Goal: Task Accomplishment & Management: Manage account settings

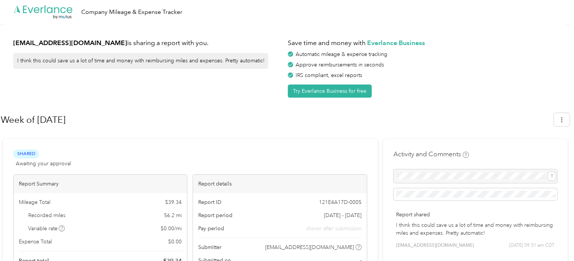
click at [190, 195] on div "Report Summary Mileage Total $ 39.34 Recorded miles 56.2 mi Variable rate $ 0.0…" at bounding box center [190, 234] width 354 height 120
click at [171, 73] on div "ccarter@abilitiesllc.com is sharing a report with you. I think this could save …" at bounding box center [147, 66] width 269 height 63
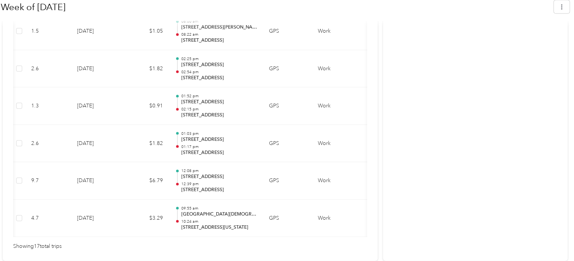
scroll to position [0, 83]
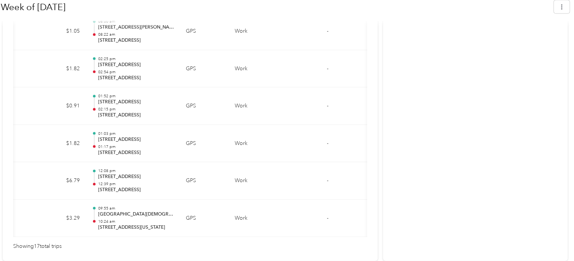
drag, startPoint x: 572, startPoint y: 230, endPoint x: 577, endPoint y: 117, distance: 113.3
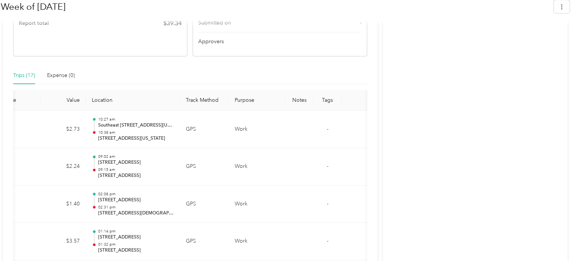
scroll to position [0, 0]
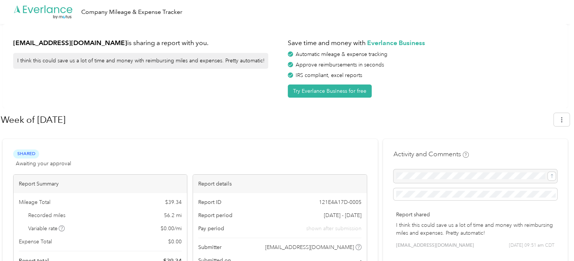
click at [312, 123] on h1 "Week of September 8 2025" at bounding box center [275, 120] width 548 height 18
click at [144, 135] on div at bounding box center [285, 136] width 569 height 8
click at [143, 11] on div "Company Mileage & Expense Tracker" at bounding box center [131, 12] width 101 height 9
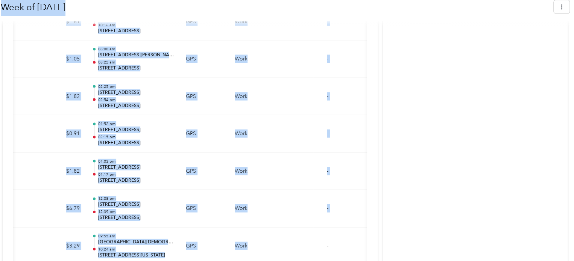
scroll to position [751, 0]
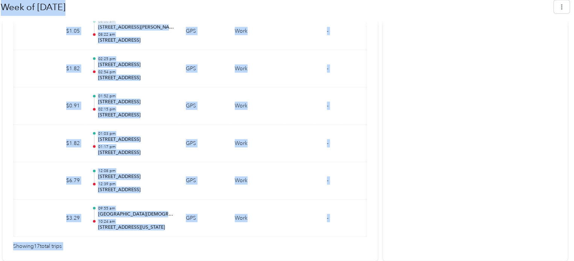
drag, startPoint x: 2, startPoint y: 69, endPoint x: 383, endPoint y: 222, distance: 410.7
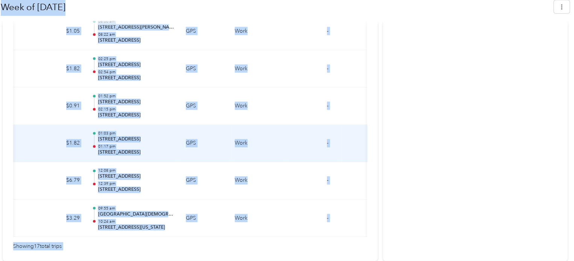
click at [269, 129] on td "Work" at bounding box center [257, 144] width 56 height 38
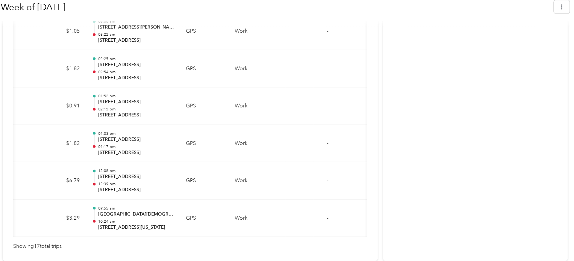
drag, startPoint x: 572, startPoint y: 256, endPoint x: 577, endPoint y: 80, distance: 176.1
click at [312, 6] on icon "button" at bounding box center [561, 6] width 5 height 5
click at [312, 42] on span "Download" at bounding box center [543, 46] width 25 height 8
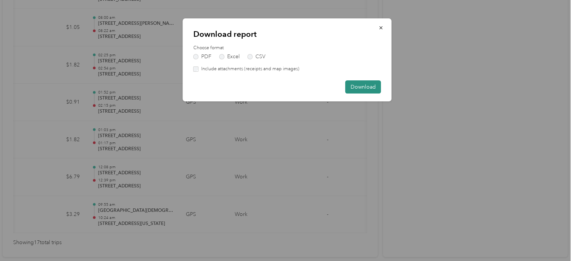
click at [312, 86] on button "Download" at bounding box center [363, 86] width 36 height 13
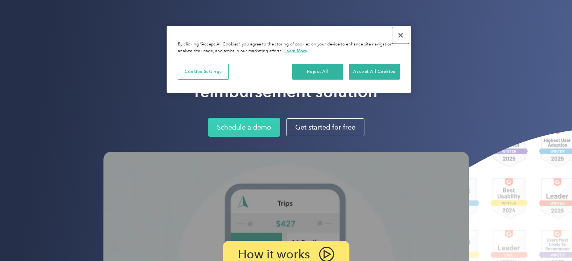
click at [398, 34] on button "Close" at bounding box center [400, 35] width 17 height 17
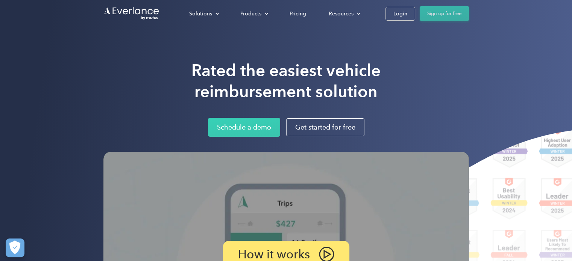
click at [450, 12] on link "Sign up for free" at bounding box center [444, 13] width 49 height 15
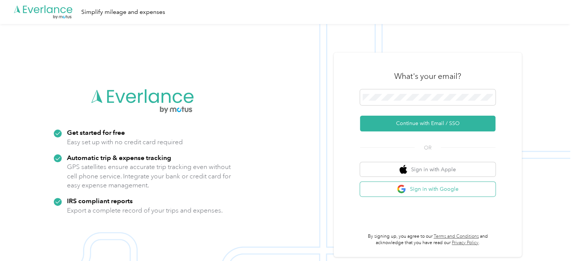
click at [456, 194] on button "Sign in with Google" at bounding box center [427, 189] width 135 height 15
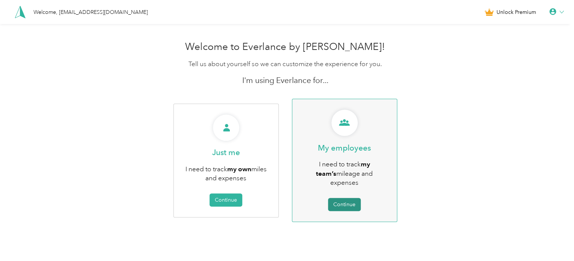
click at [347, 198] on button "Continue" at bounding box center [344, 204] width 33 height 13
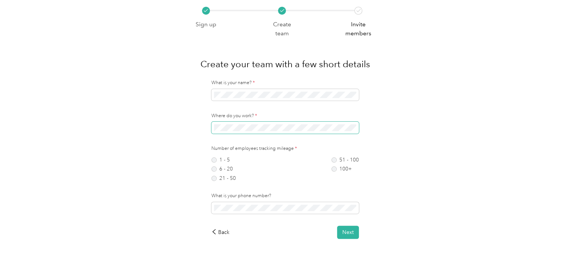
click at [267, 132] on span at bounding box center [284, 128] width 147 height 12
click at [218, 181] on div "What is your name? * Where do you work? * Number of employees tracking mileage …" at bounding box center [285, 159] width 190 height 159
click at [215, 176] on label "21 - 50" at bounding box center [223, 178] width 24 height 5
click at [174, 186] on div "Sign up Create team Invite members Create your team with a few short details Wh…" at bounding box center [285, 138] width 570 height 276
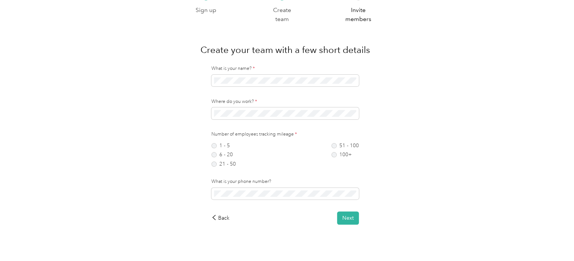
click at [271, 186] on div "What is your phone number?" at bounding box center [284, 189] width 147 height 21
click at [270, 189] on span at bounding box center [284, 194] width 147 height 12
click at [349, 218] on button "Next" at bounding box center [348, 218] width 22 height 13
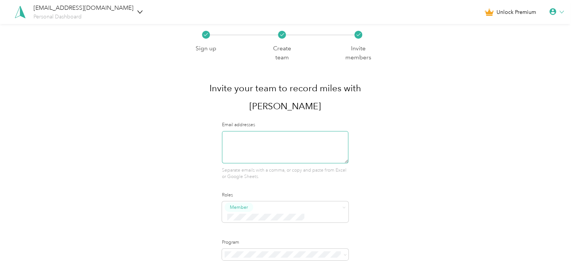
click at [302, 150] on textarea at bounding box center [285, 147] width 127 height 32
click at [307, 213] on div "Member" at bounding box center [285, 215] width 127 height 26
click at [247, 179] on button "Manager" at bounding box center [243, 178] width 30 height 9
click at [464, 168] on div "Sign up Create team Invite members Invite your team to record miles with Everla…" at bounding box center [285, 173] width 570 height 299
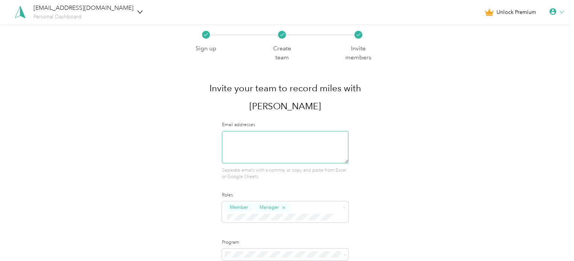
click at [289, 158] on textarea at bounding box center [285, 147] width 127 height 32
click at [272, 144] on textarea "M" at bounding box center [285, 147] width 127 height 32
paste textarea "[EMAIL_ADDRESS][DOMAIN_NAME]"
type textarea "[EMAIL_ADDRESS][DOMAIN_NAME]"
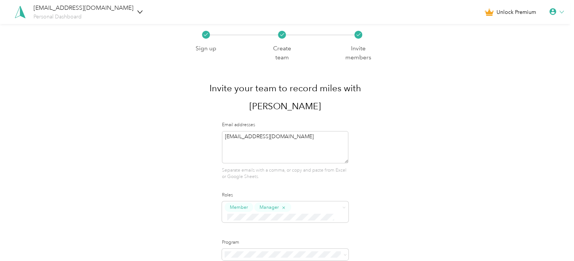
click at [539, 185] on div "Sign up Create team Invite members Invite your team to record miles with Everla…" at bounding box center [285, 173] width 570 height 299
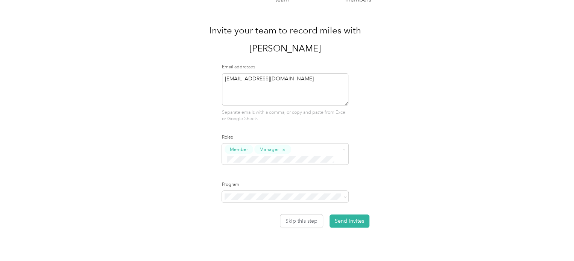
scroll to position [61, 0]
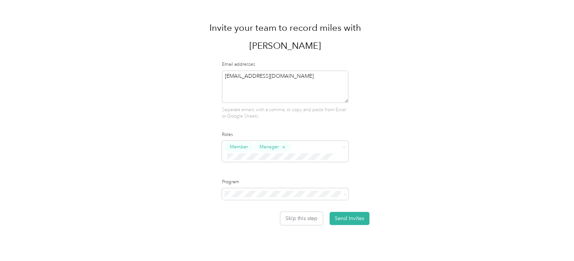
click at [296, 218] on span "Standard Rate CPM Program (CPM)" at bounding box center [269, 220] width 83 height 6
click at [443, 156] on div "Sign up Create team Invite members Invite your team to record miles with Everla…" at bounding box center [285, 113] width 570 height 299
click at [364, 217] on button "Send Invites" at bounding box center [349, 218] width 40 height 13
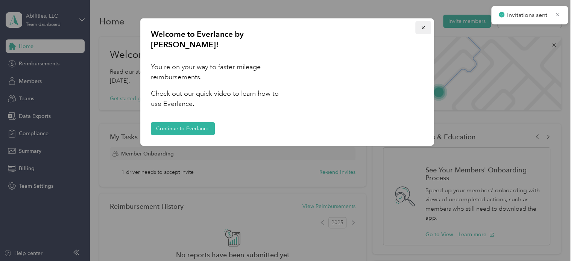
click at [427, 27] on button "button" at bounding box center [423, 27] width 16 height 13
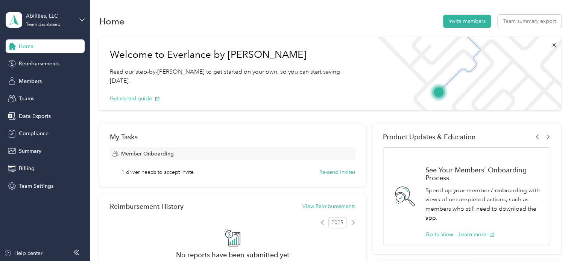
click at [308, 45] on div "Welcome to Everlance by Motus Read our step-by-[PERSON_NAME] to get started on …" at bounding box center [234, 74] width 271 height 74
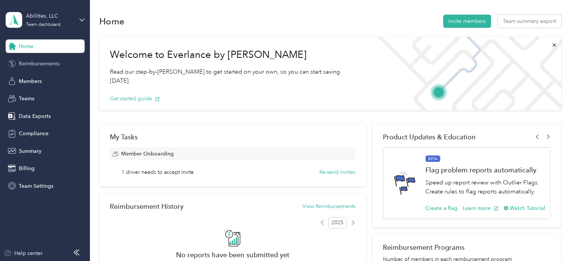
click at [53, 63] on span "Reimbursements" at bounding box center [39, 64] width 41 height 8
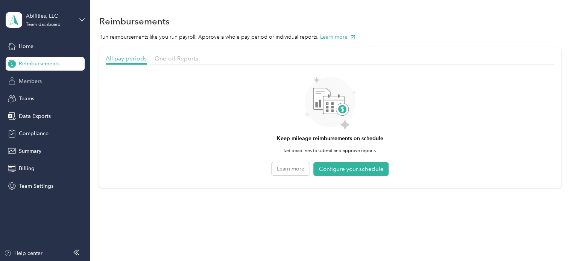
click at [36, 82] on span "Members" at bounding box center [30, 81] width 23 height 8
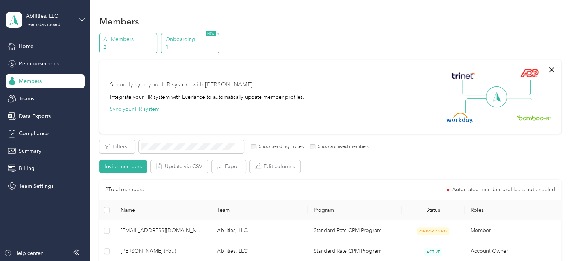
click at [194, 46] on p "1" at bounding box center [190, 47] width 51 height 8
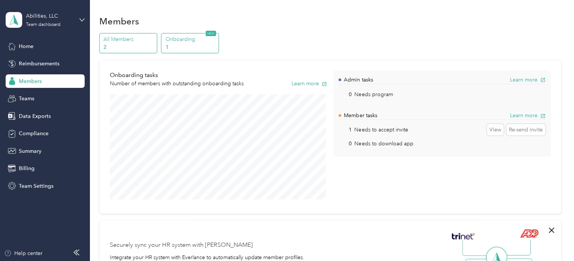
click at [127, 48] on p "2" at bounding box center [128, 47] width 51 height 8
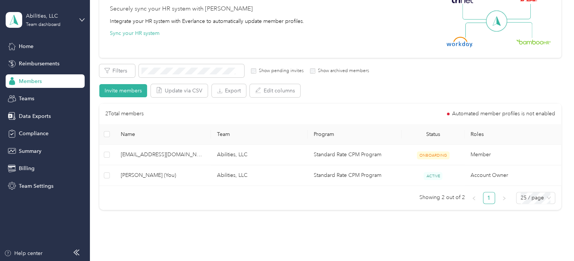
scroll to position [75, 0]
click at [130, 90] on button "Invite members" at bounding box center [123, 91] width 48 height 13
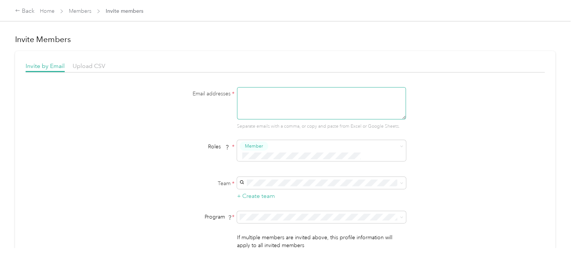
click at [265, 106] on textarea at bounding box center [321, 103] width 169 height 32
type textarea "C"
paste textarea "[EMAIL_ADDRESS][DOMAIN_NAME]"
click at [302, 152] on span at bounding box center [317, 156] width 154 height 8
click at [477, 152] on div "Email addresses * [EMAIL_ADDRESS][DOMAIN_NAME] Separate emails with a comma, or…" at bounding box center [285, 177] width 519 height 181
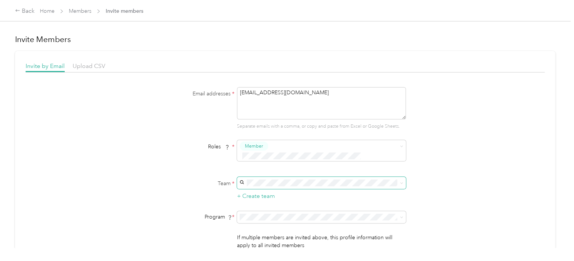
click at [327, 177] on span at bounding box center [321, 183] width 169 height 12
click at [293, 192] on p "[PERSON_NAME]" at bounding box center [320, 196] width 158 height 8
click at [490, 202] on div "Email addresses * [EMAIL_ADDRESS][DOMAIN_NAME] Separate emails with a comma, or…" at bounding box center [285, 177] width 519 height 181
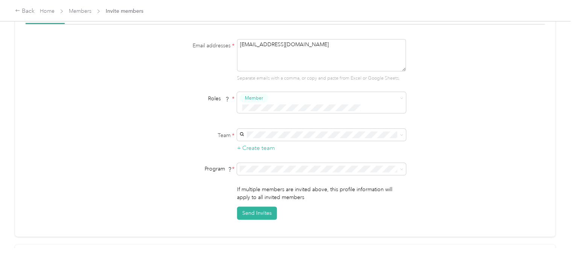
scroll to position [60, 0]
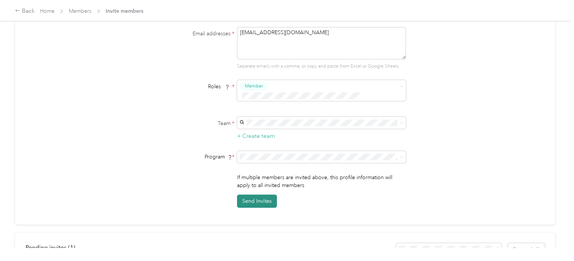
click at [262, 195] on button "Send Invites" at bounding box center [257, 201] width 40 height 13
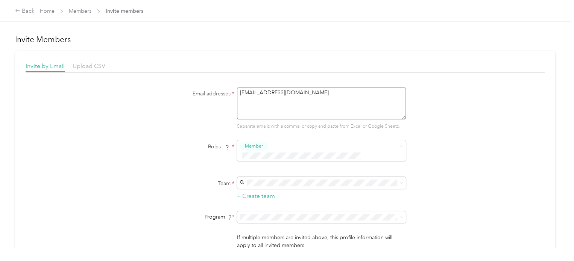
click at [346, 117] on textarea "[EMAIL_ADDRESS][DOMAIN_NAME]" at bounding box center [321, 103] width 169 height 32
paste textarea "[EMAIL_ADDRESS]"
type textarea "[EMAIL_ADDRESS][DOMAIN_NAME]"
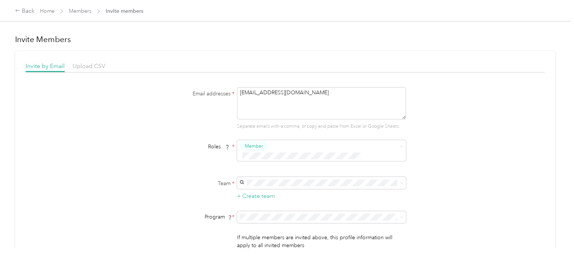
click at [507, 158] on div "Email addresses * [EMAIL_ADDRESS][DOMAIN_NAME] Separate emails with a comma, or…" at bounding box center [285, 177] width 519 height 181
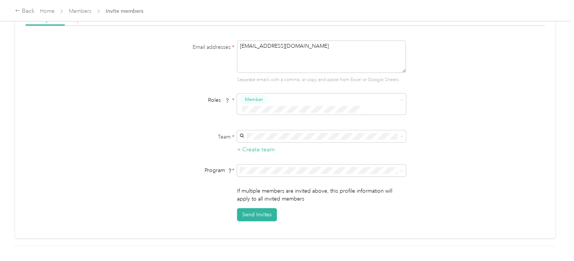
scroll to position [60, 0]
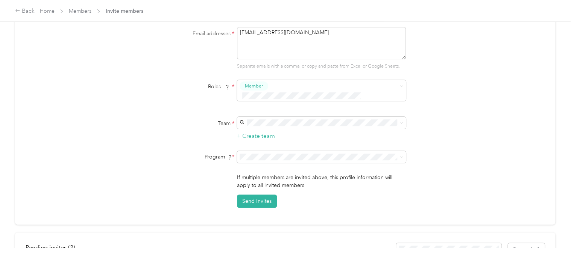
click at [307, 129] on div "Abilities, LLC (Main organization) [PERSON_NAME]" at bounding box center [320, 130] width 158 height 17
click at [251, 195] on button "Send Invites" at bounding box center [257, 201] width 40 height 13
